Goal: Check status: Check status

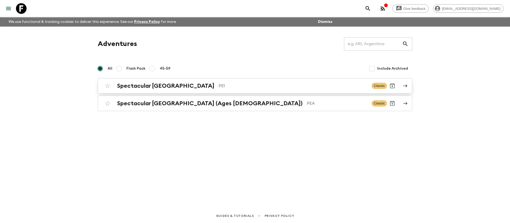
click at [199, 89] on div "Spectacular Peru PE1" at bounding box center [242, 85] width 250 height 7
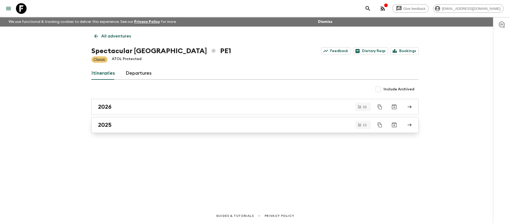
click at [166, 128] on div "2025" at bounding box center [250, 124] width 304 height 7
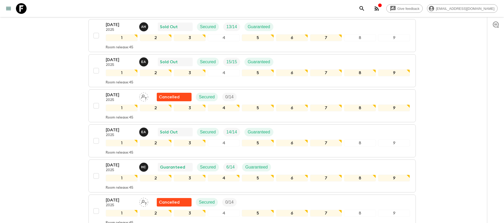
scroll to position [239, 0]
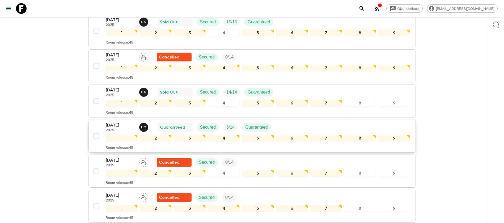
click at [361, 126] on div "[DATE] 2025 H C Guaranteed Secured 6 / 14 Guaranteed" at bounding box center [258, 127] width 304 height 11
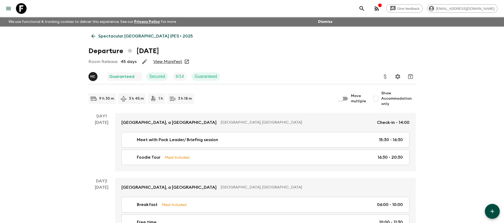
click at [178, 60] on link "View Manifest" at bounding box center [167, 61] width 29 height 5
click at [118, 37] on p "Spectacular [GEOGRAPHIC_DATA] (PE1) • 2025" at bounding box center [145, 36] width 95 height 6
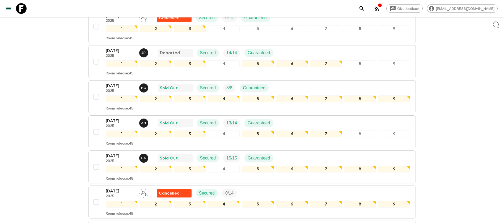
scroll to position [120, 0]
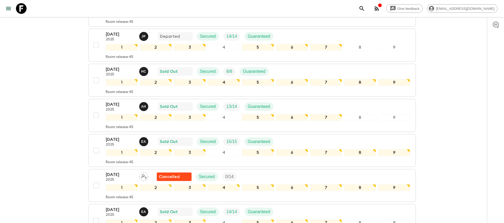
click at [60, 91] on div "Give feedback [EMAIL_ADDRESS][DOMAIN_NAME] We use functional & tracking cookies…" at bounding box center [252, 222] width 504 height 685
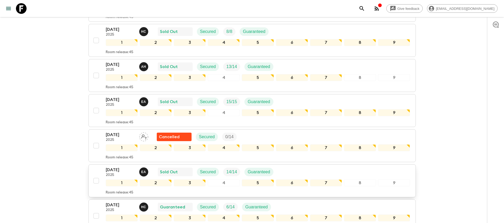
scroll to position [199, 0]
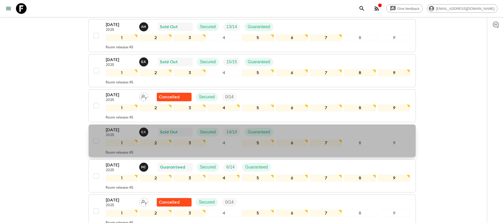
click at [313, 132] on div "[DATE] 2025 E A Sold Out Secured 14 / 14 Guaranteed" at bounding box center [258, 132] width 304 height 11
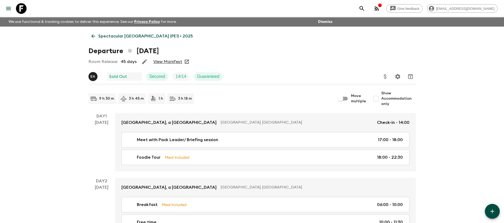
click at [173, 62] on link "View Manifest" at bounding box center [167, 61] width 29 height 5
